Goal: Check status: Check status

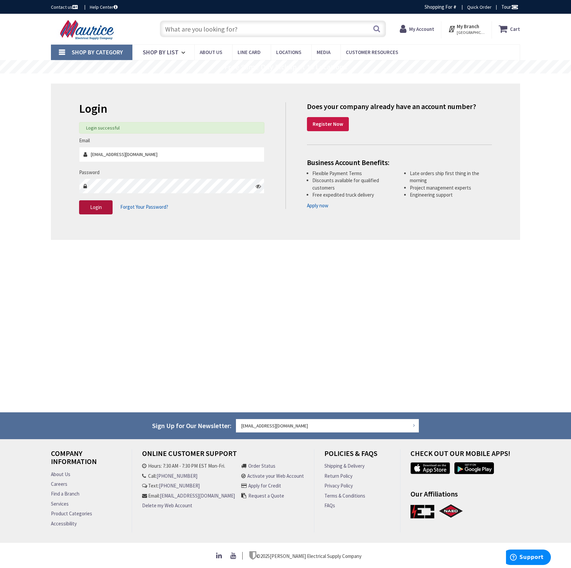
click at [101, 210] on span "Login" at bounding box center [96, 207] width 12 height 6
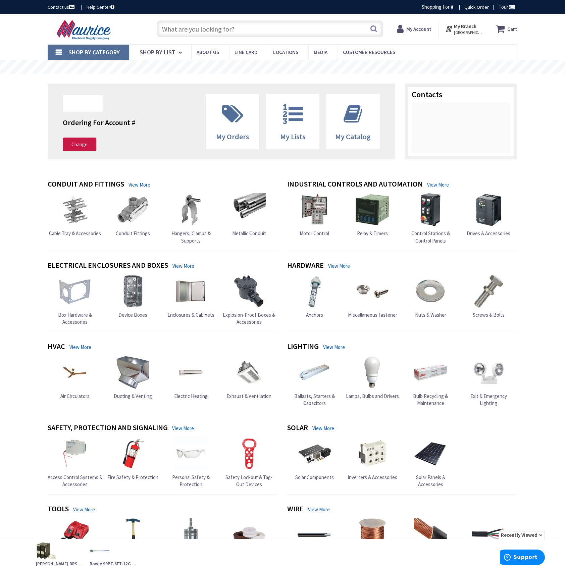
click at [418, 29] on strong "My Account" at bounding box center [418, 29] width 25 height 6
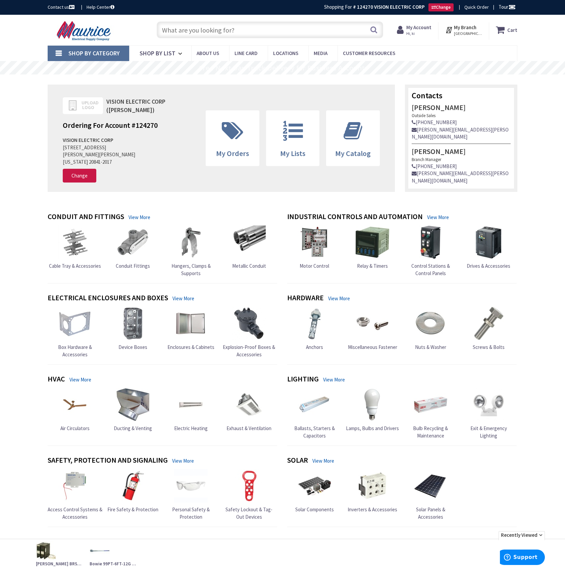
click at [421, 27] on strong "My Account" at bounding box center [418, 27] width 25 height 6
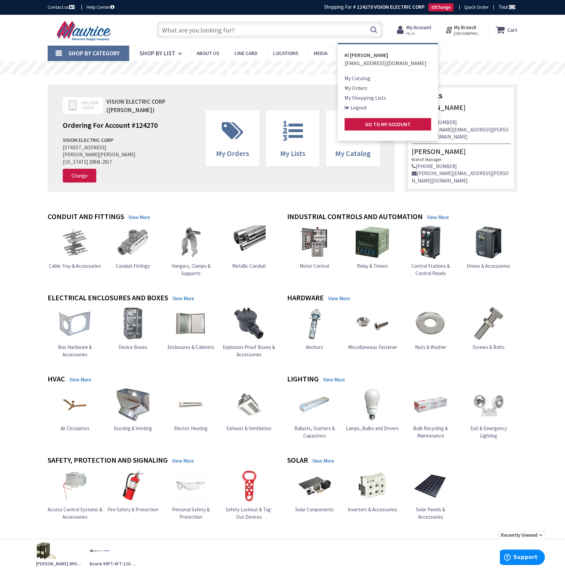
click at [364, 88] on link "My Orders" at bounding box center [355, 88] width 23 height 8
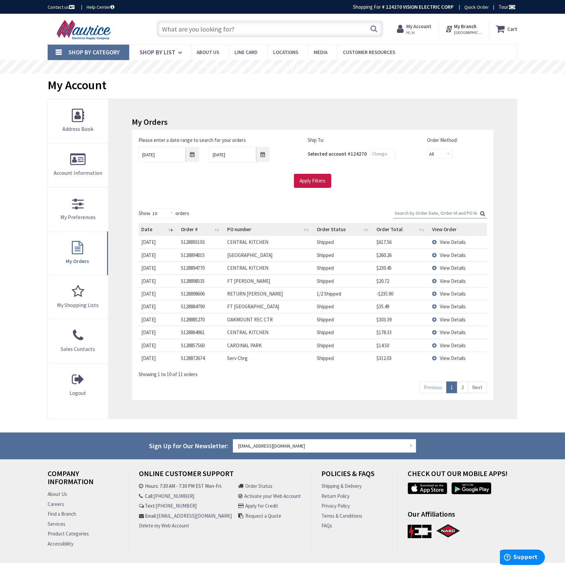
click at [447, 258] on span "View Details" at bounding box center [453, 255] width 26 height 6
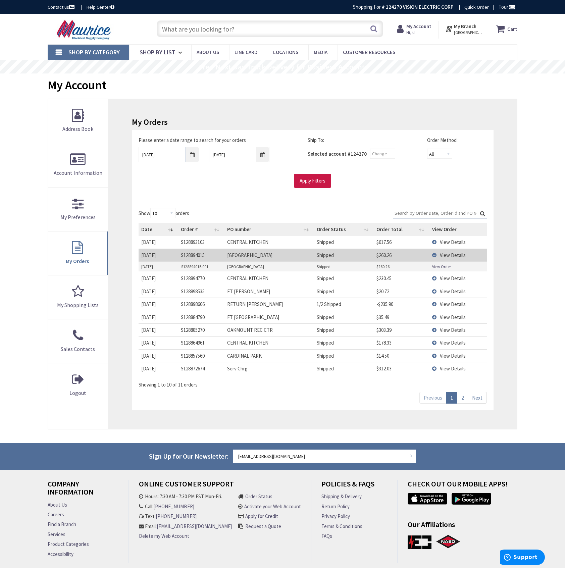
click at [435, 266] on link "View Order" at bounding box center [441, 267] width 19 height 6
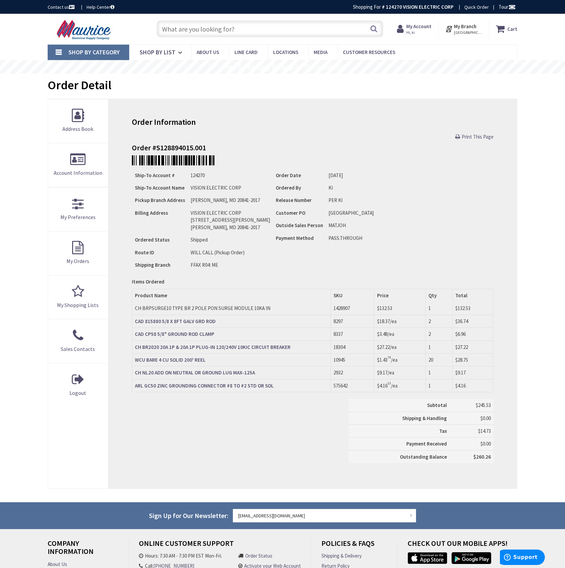
click at [186, 320] on strong "CAD 815880 5/8 X 8FT GALV GRD ROD" at bounding box center [175, 321] width 81 height 6
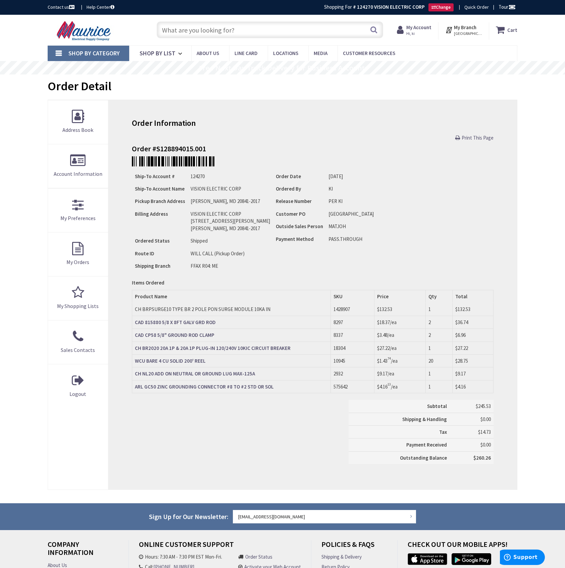
click at [190, 324] on strong "CAD 815880 5/8 X 8FT GALV GRD ROD" at bounding box center [175, 322] width 81 height 6
click at [183, 325] on strong "CAD 815880 5/8 X 8FT GALV GRD ROD" at bounding box center [175, 322] width 81 height 6
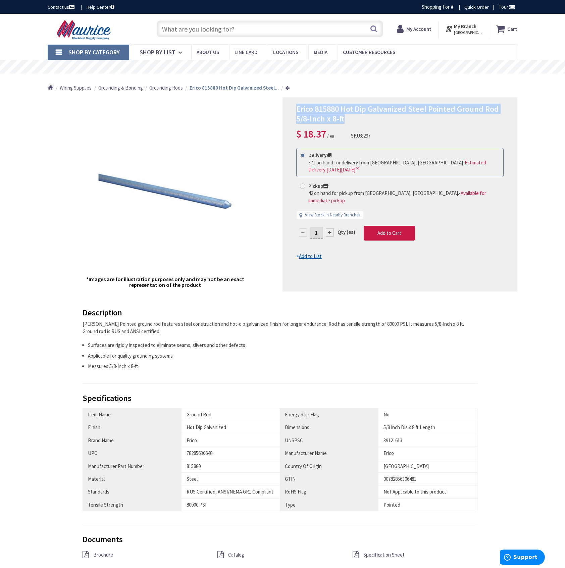
drag, startPoint x: 349, startPoint y: 122, endPoint x: 290, endPoint y: 111, distance: 60.4
click at [290, 111] on div "Erico 815880 Hot Dip Galvanized Steel Pointed Ground Rod 5/8-Inch x 8-ft $ 18.3…" at bounding box center [399, 194] width 235 height 194
copy span "Erico 815880 Hot Dip Galvanized Steel Pointed Ground Rod 5/8-Inch x 8-ft"
